Goal: Task Accomplishment & Management: Manage account settings

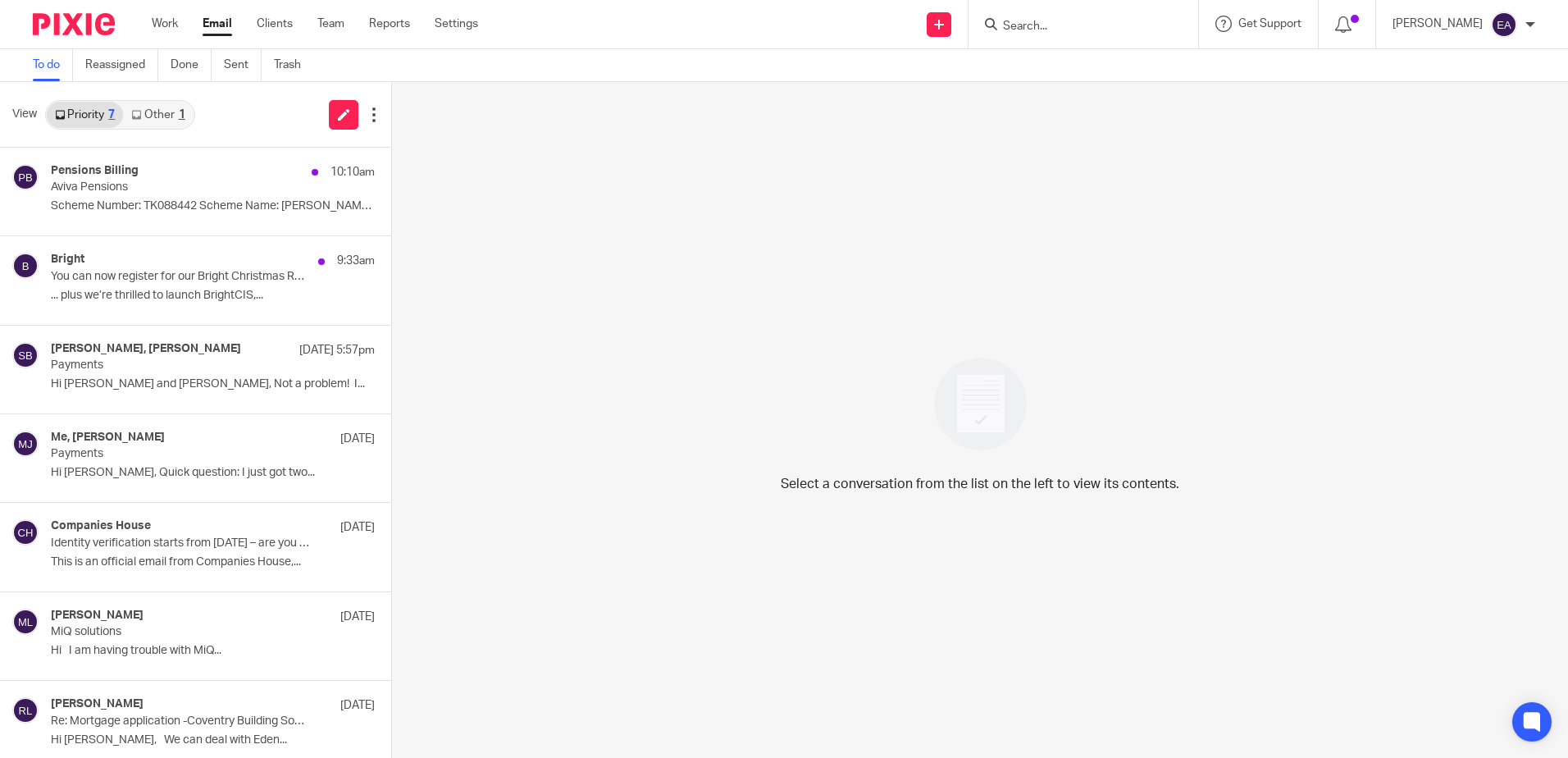
click at [152, 119] on link "Other 1" at bounding box center [158, 115] width 70 height 27
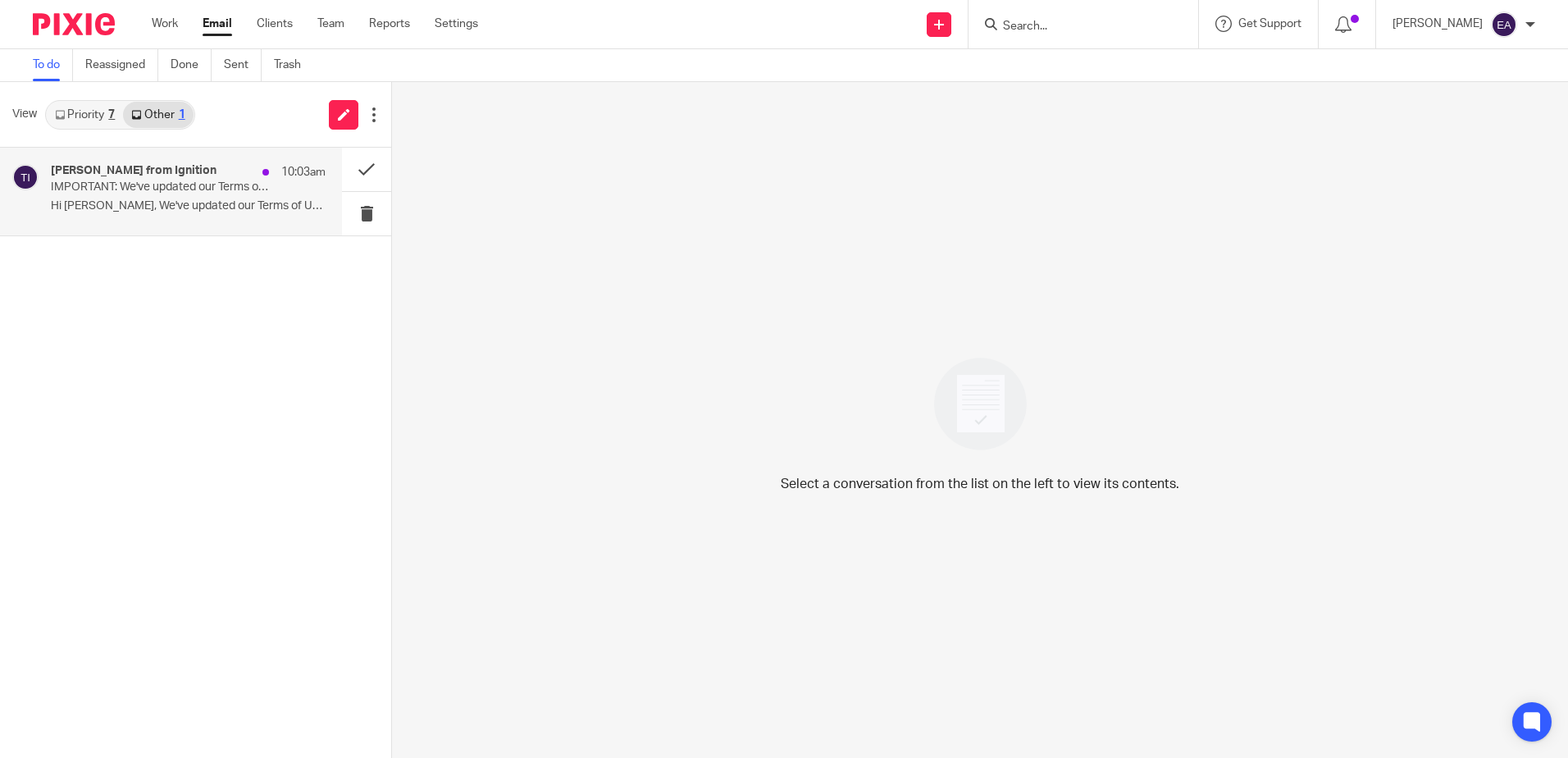
click at [181, 171] on div "Tom from Ignition 10:03am" at bounding box center [188, 172] width 275 height 17
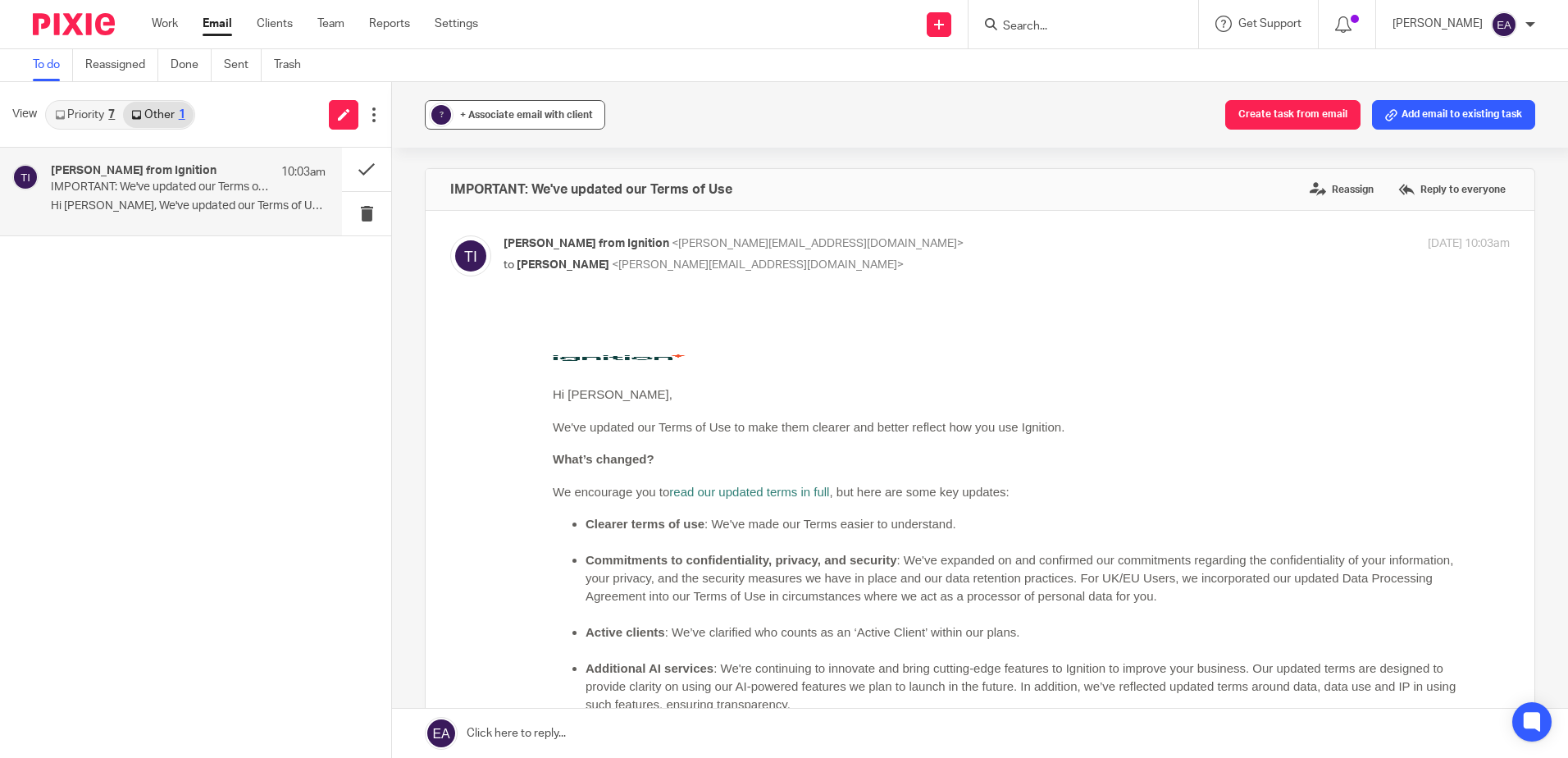
click at [465, 116] on span "+ Associate email with client" at bounding box center [527, 115] width 133 height 10
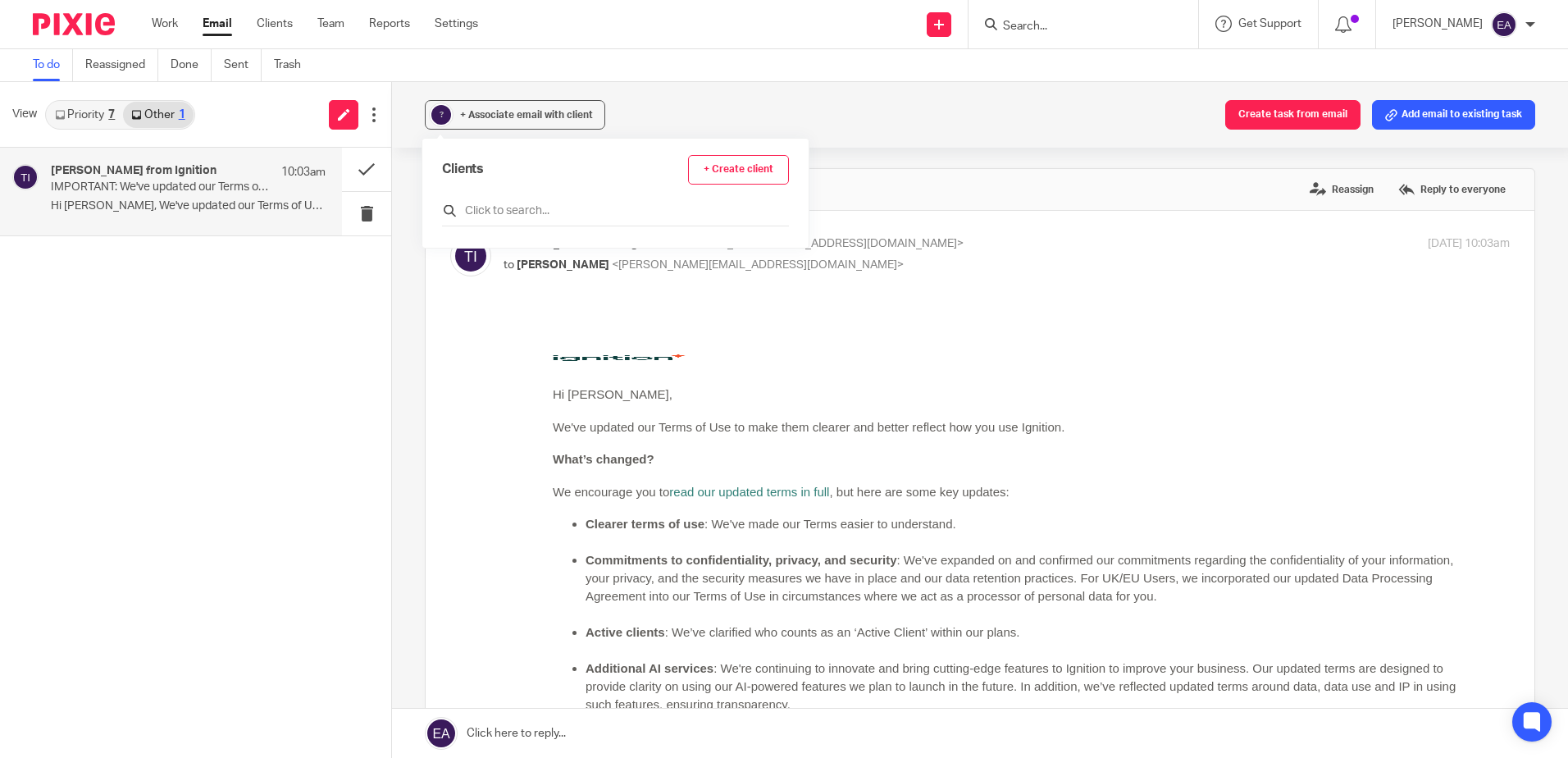
click at [498, 209] on input "text" at bounding box center [615, 211] width 347 height 17
type input "ig"
click at [449, 287] on input "checkbox" at bounding box center [448, 284] width 12 height 12
checkbox input "true"
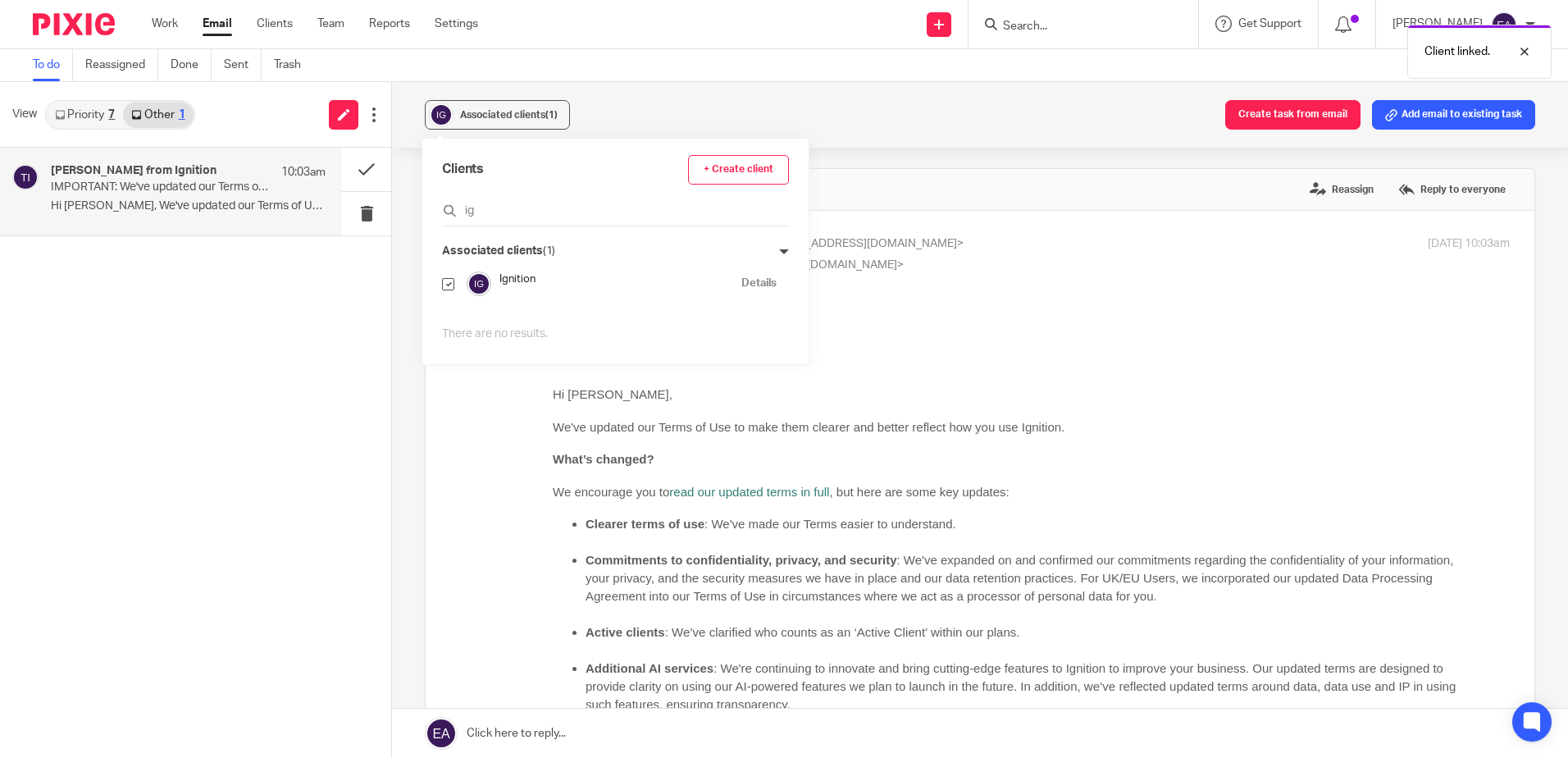
click at [92, 107] on link "Priority 7" at bounding box center [85, 115] width 77 height 27
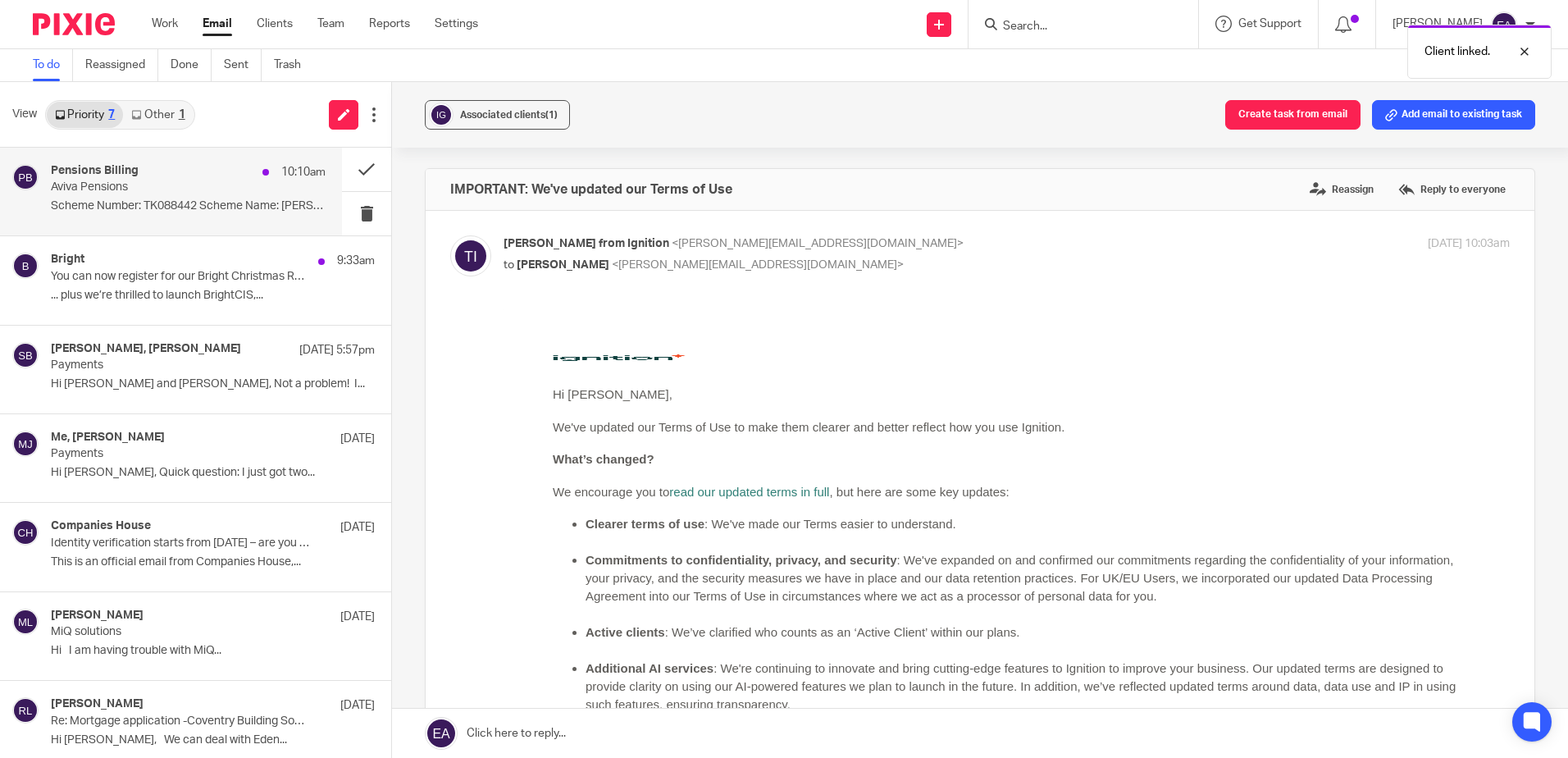
click at [153, 202] on p "Scheme Number: TK088442 Scheme Name: Elysian..." at bounding box center [188, 206] width 275 height 14
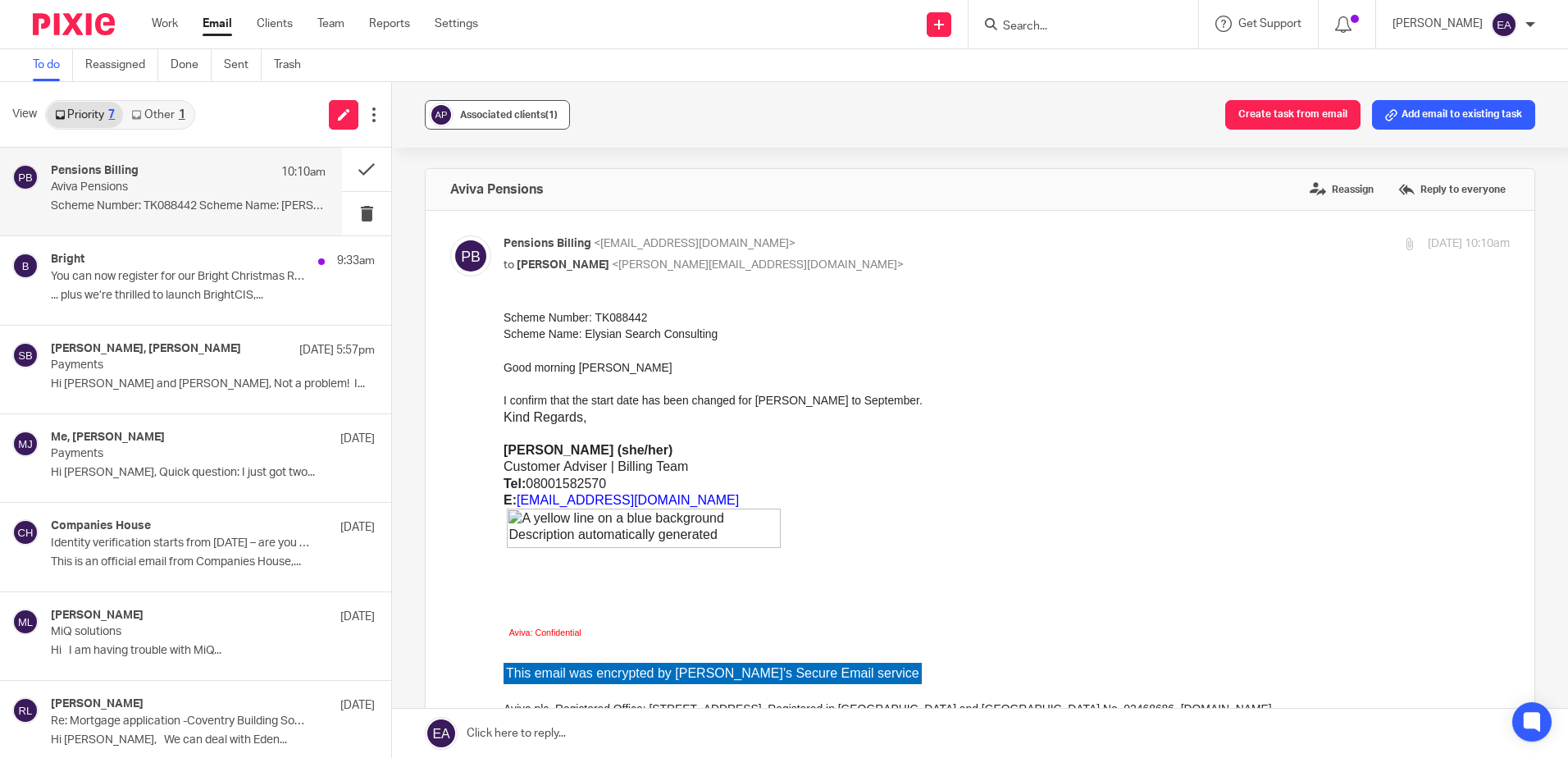
click at [532, 111] on span "Associated clients (1)" at bounding box center [508, 115] width 97 height 10
click at [174, 117] on link "Other 1" at bounding box center [158, 115] width 70 height 27
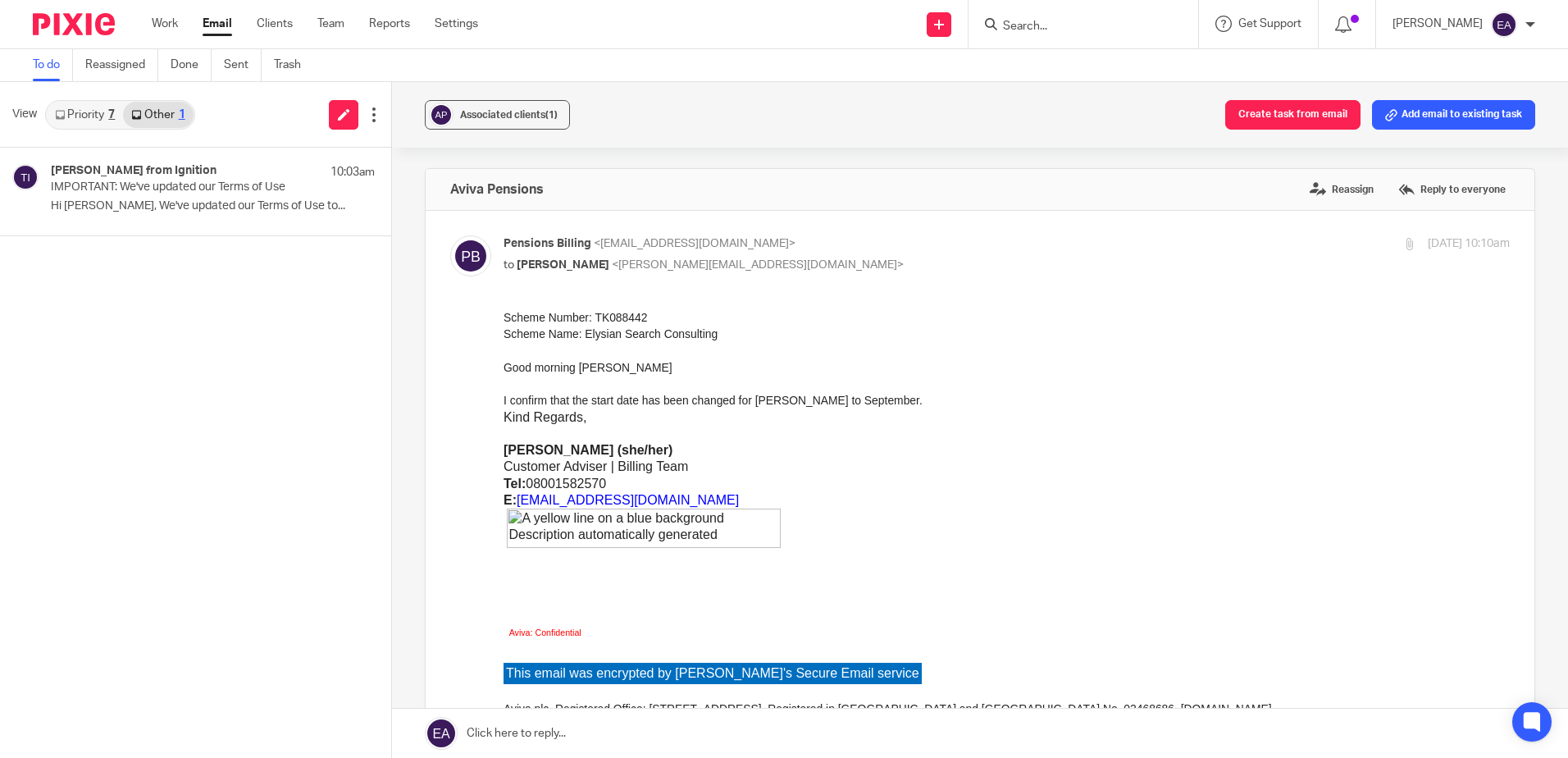
click at [96, 113] on link "Priority 7" at bounding box center [85, 115] width 77 height 27
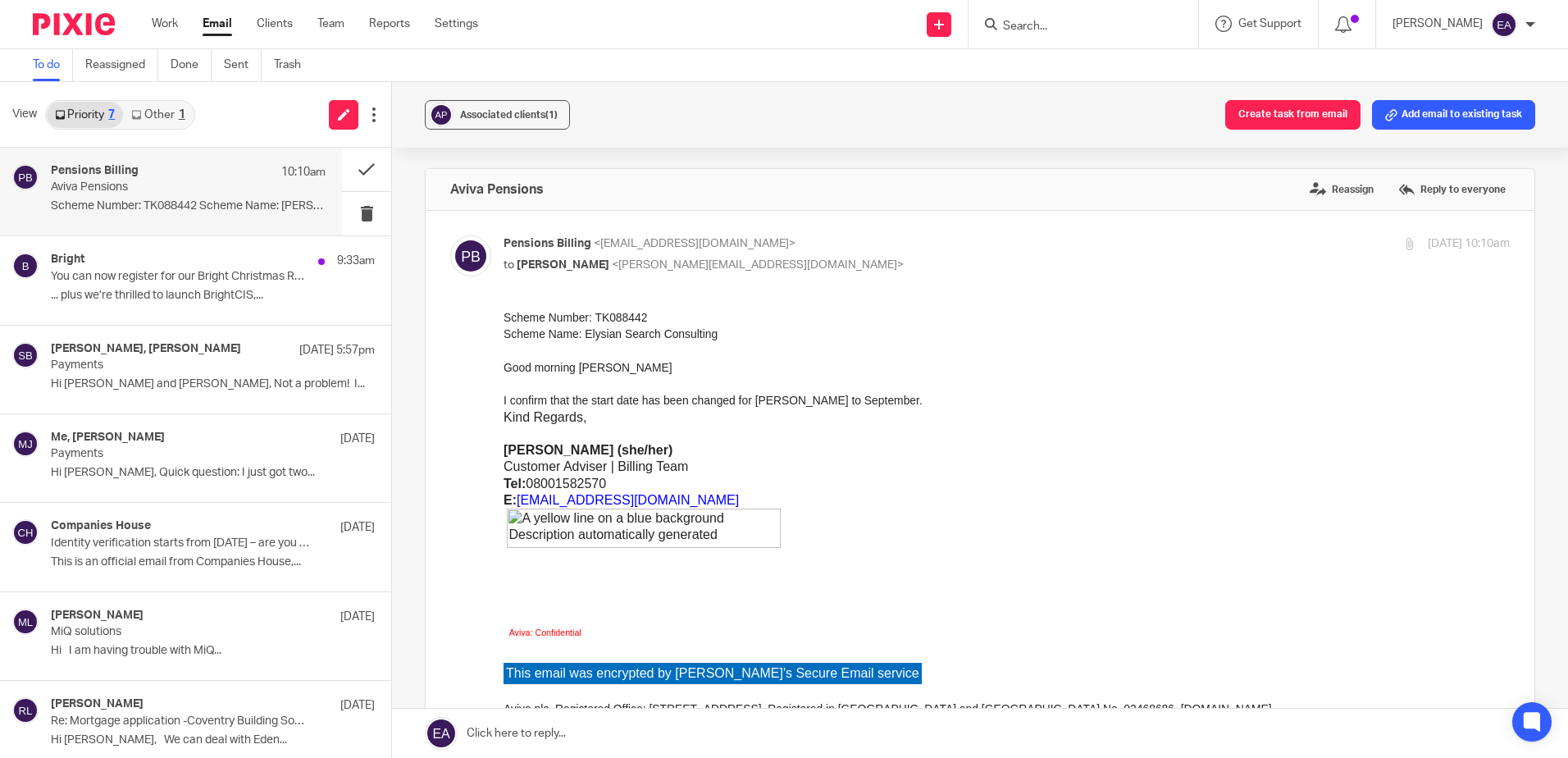
click at [148, 108] on link "Other 1" at bounding box center [158, 115] width 70 height 27
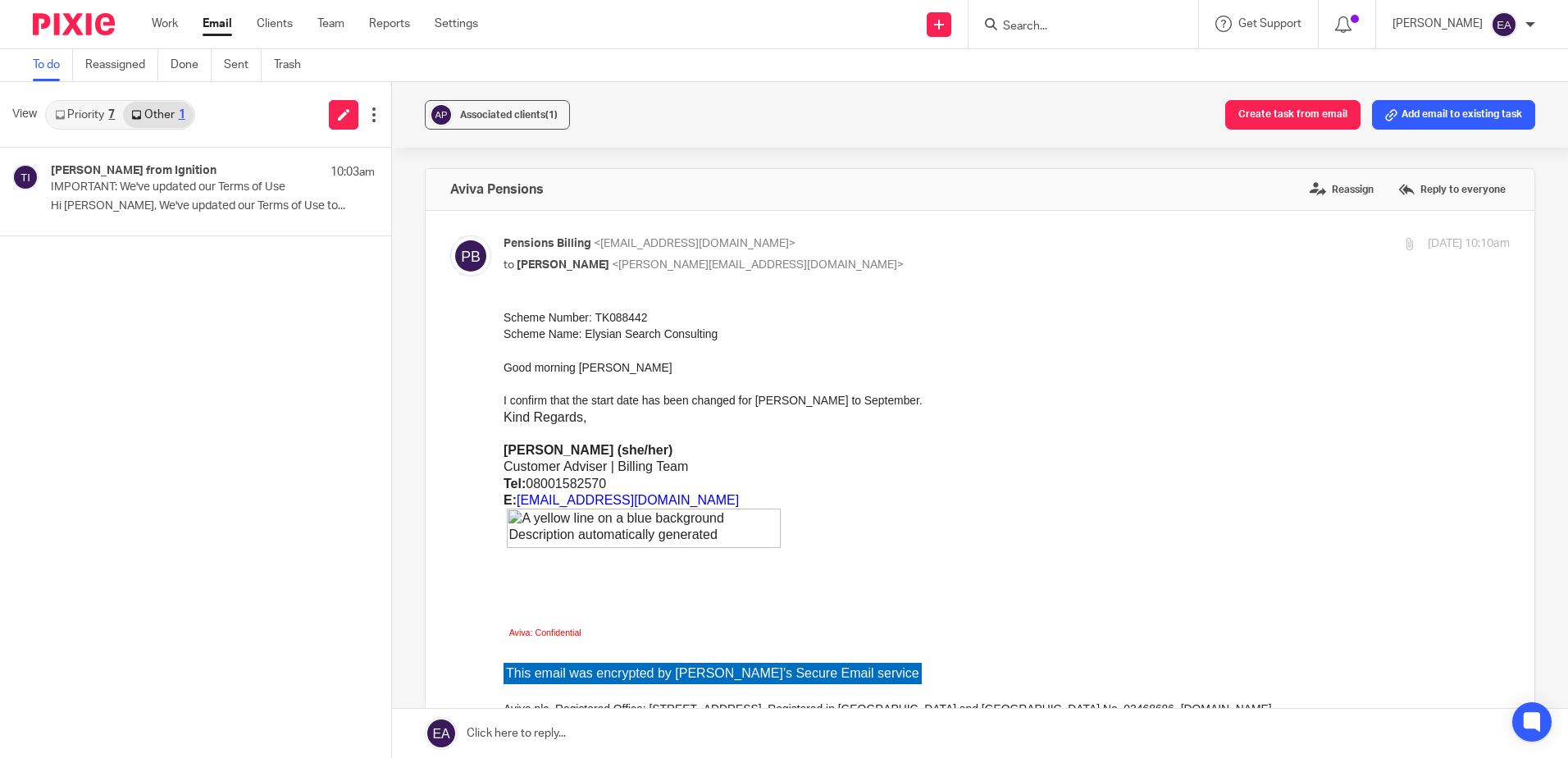
click at [71, 115] on link "Priority 7" at bounding box center [85, 115] width 77 height 27
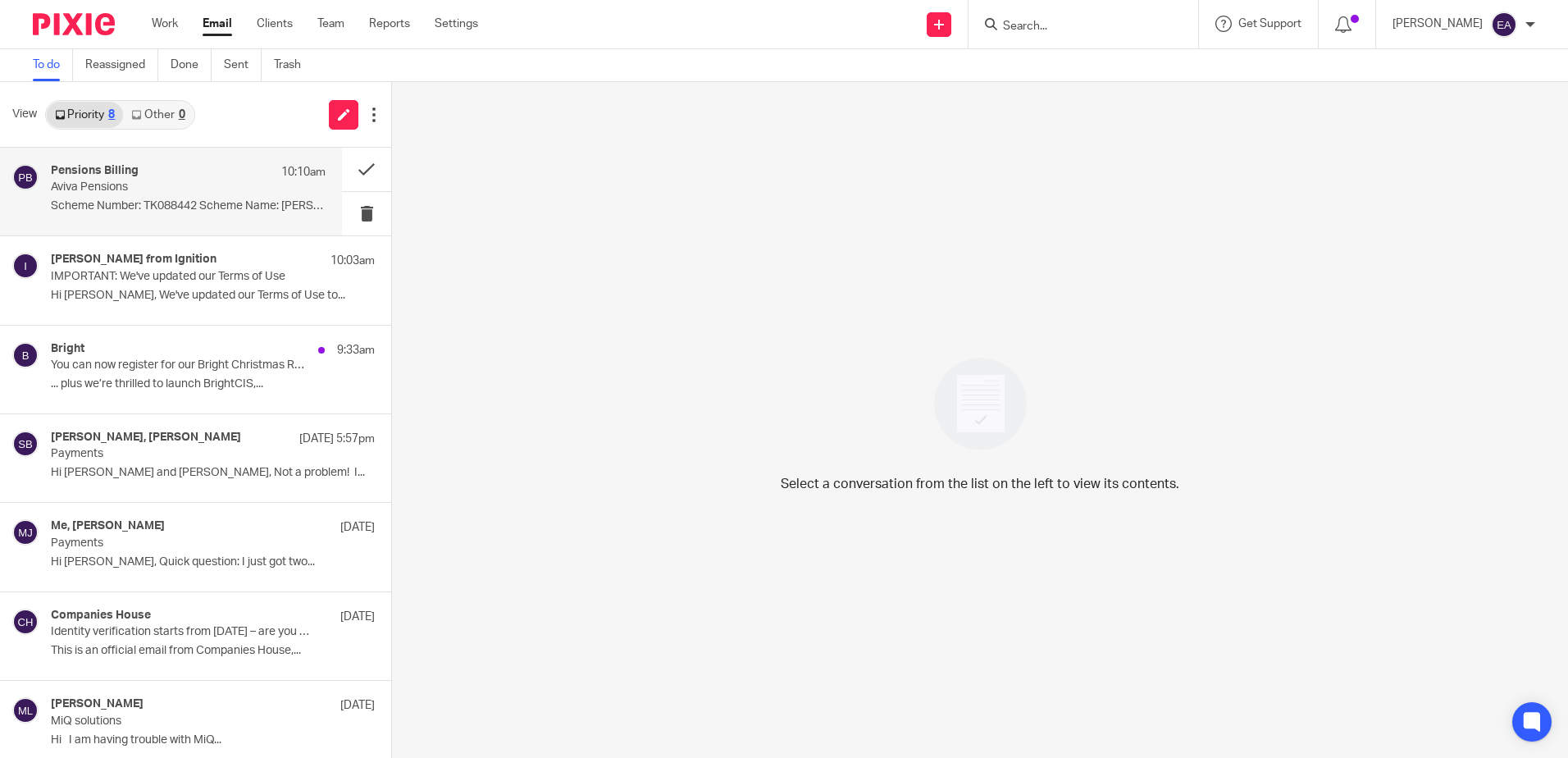
click at [168, 181] on p "Aviva Pensions" at bounding box center [161, 187] width 220 height 14
